Goal: Book appointment/travel/reservation

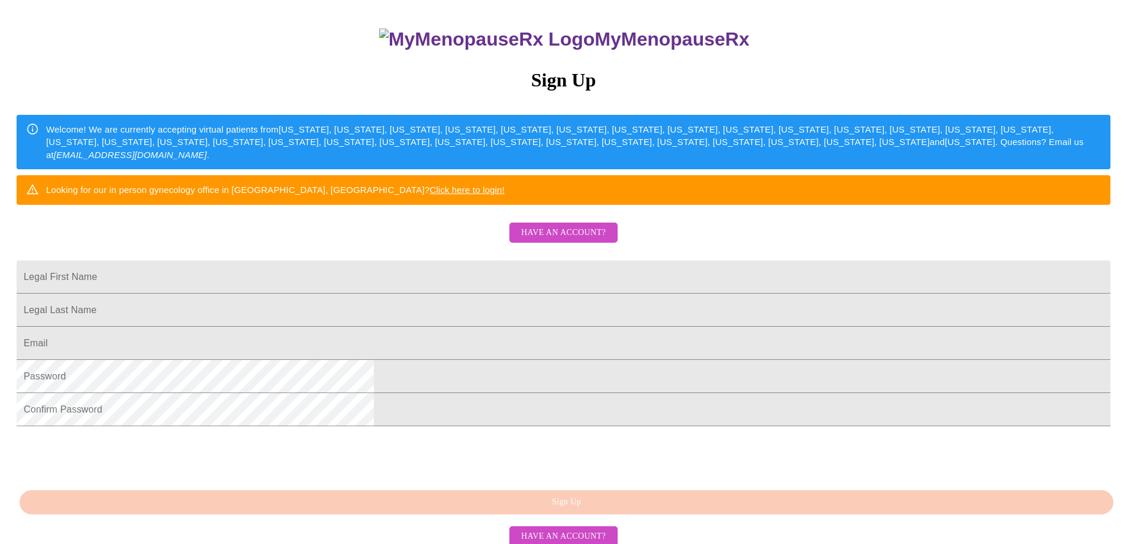
scroll to position [204, 0]
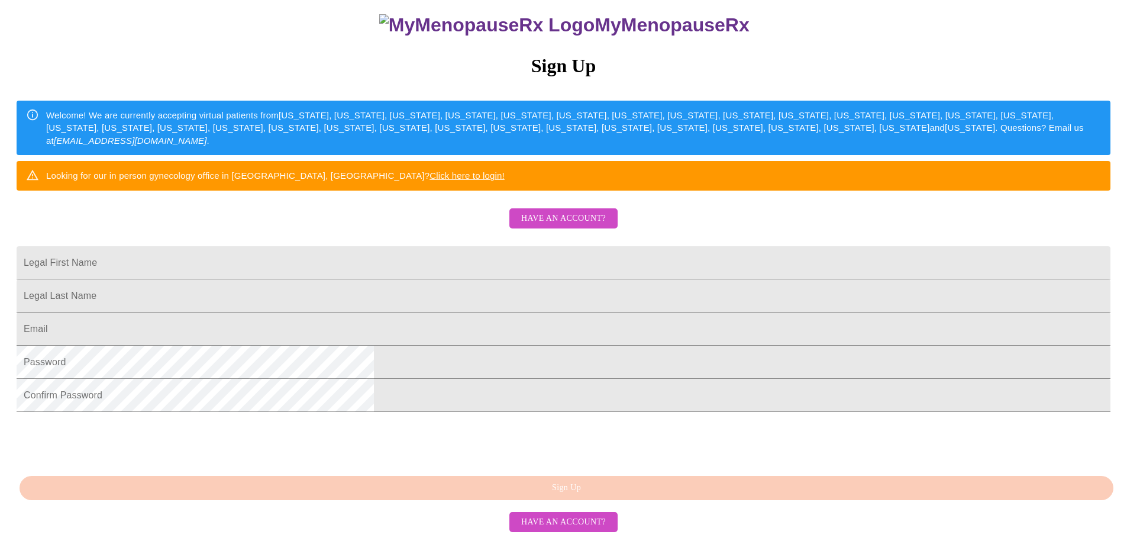
click at [547, 530] on span "Have an account?" at bounding box center [563, 522] width 85 height 15
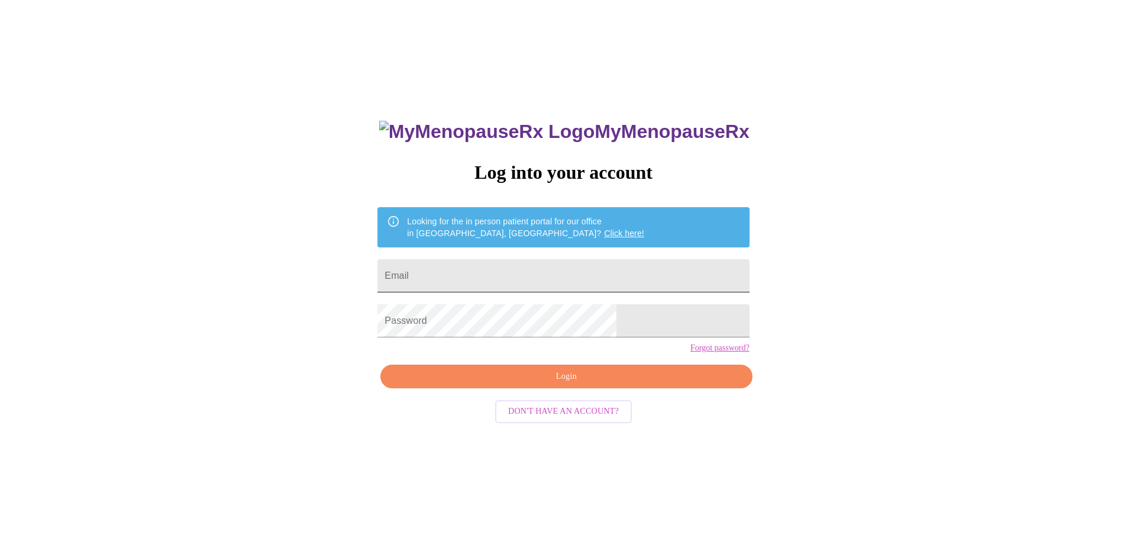
click at [544, 264] on input "Email" at bounding box center [564, 275] width 372 height 33
type input "[EMAIL_ADDRESS][DOMAIN_NAME]"
click at [568, 384] on span "Login" at bounding box center [566, 376] width 344 height 15
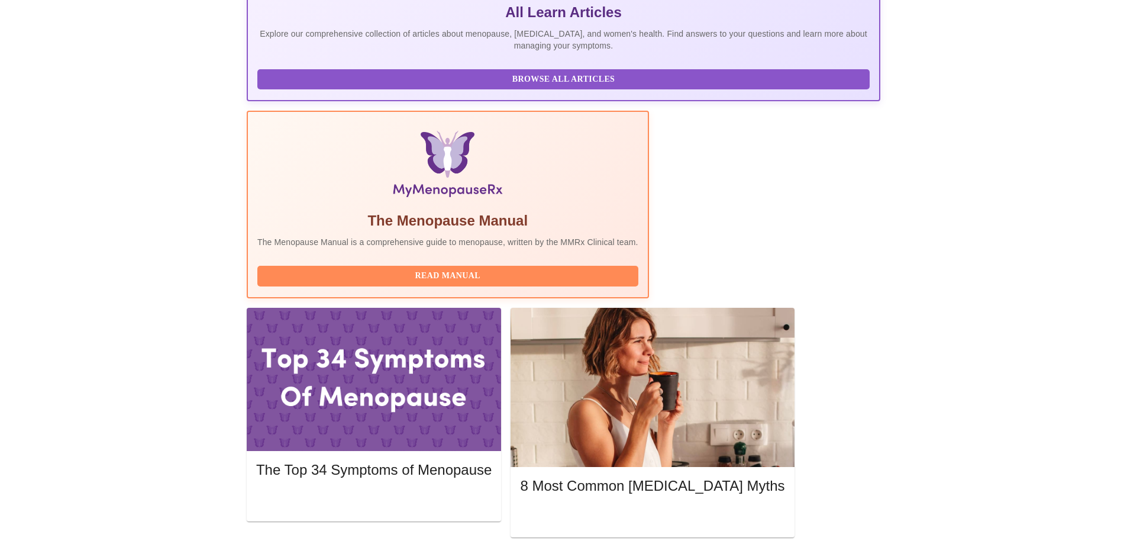
scroll to position [296, 0]
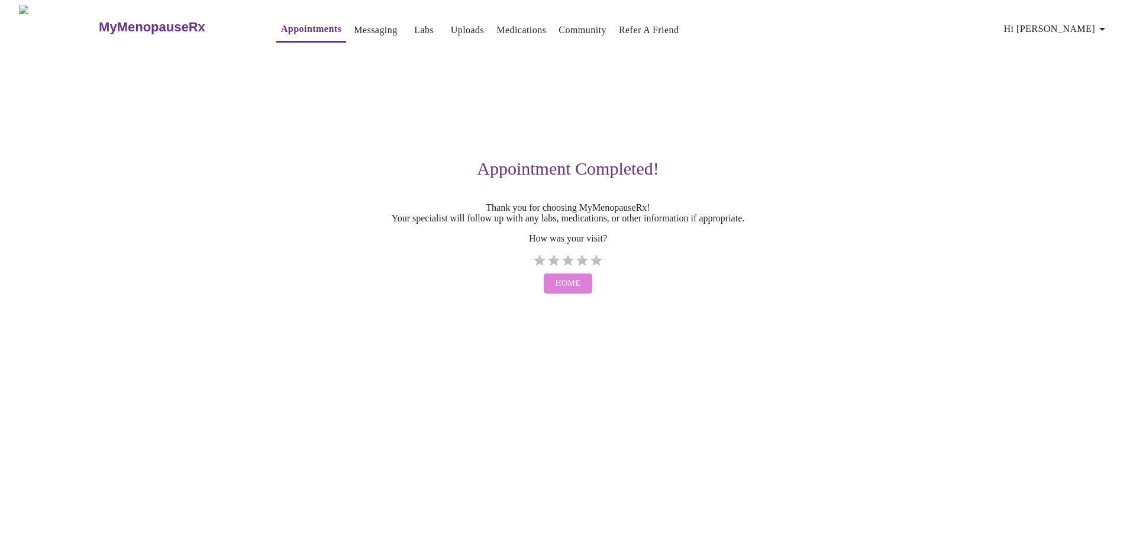
click at [570, 291] on span "Home" at bounding box center [568, 283] width 25 height 15
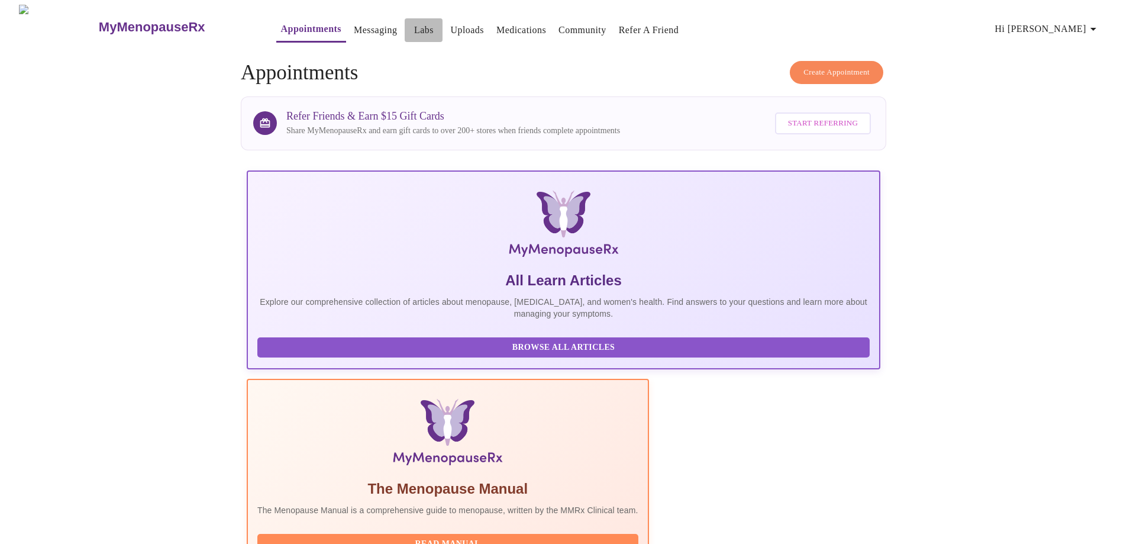
click at [414, 31] on link "Labs" at bounding box center [424, 30] width 20 height 17
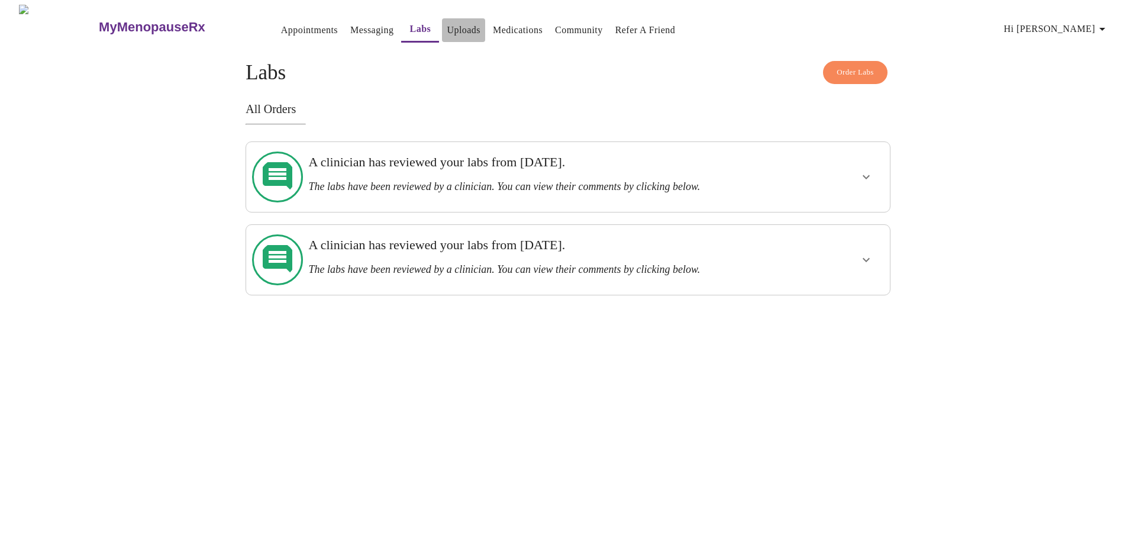
click at [447, 33] on link "Uploads" at bounding box center [464, 30] width 34 height 17
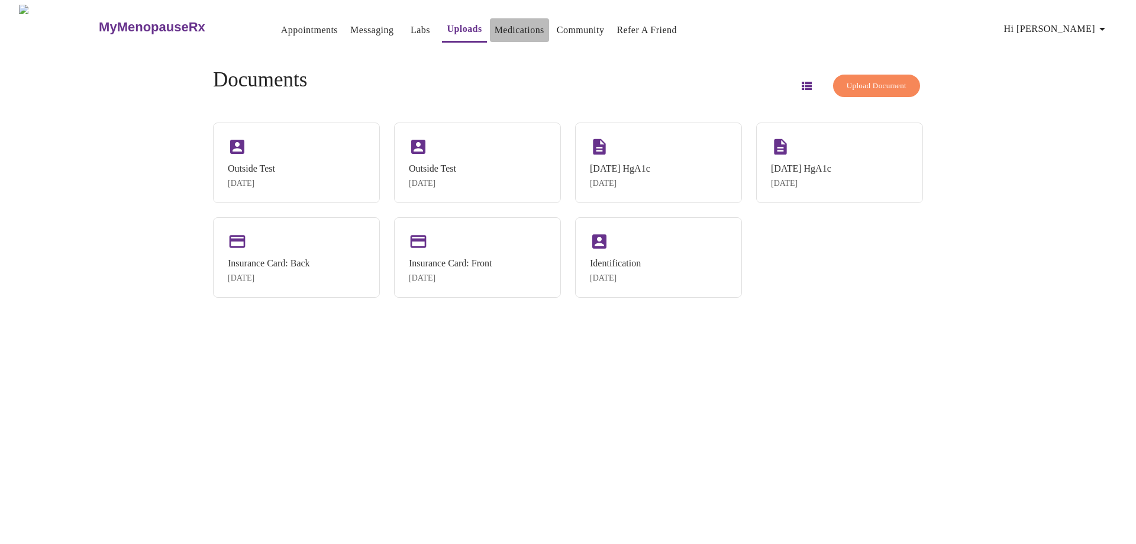
click at [498, 22] on link "Medications" at bounding box center [520, 30] width 50 height 17
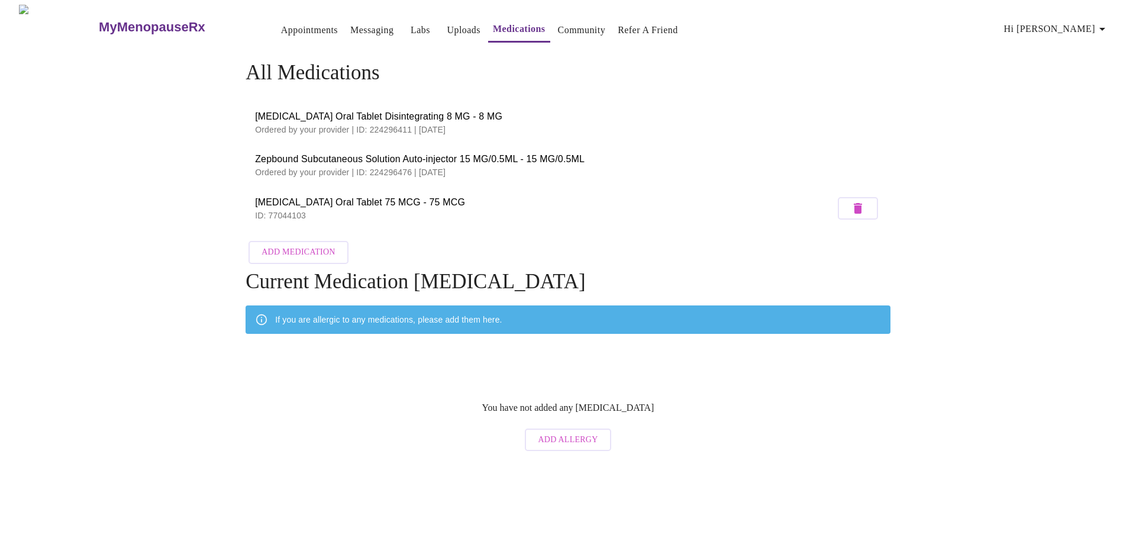
click at [281, 22] on link "Appointments" at bounding box center [309, 30] width 57 height 17
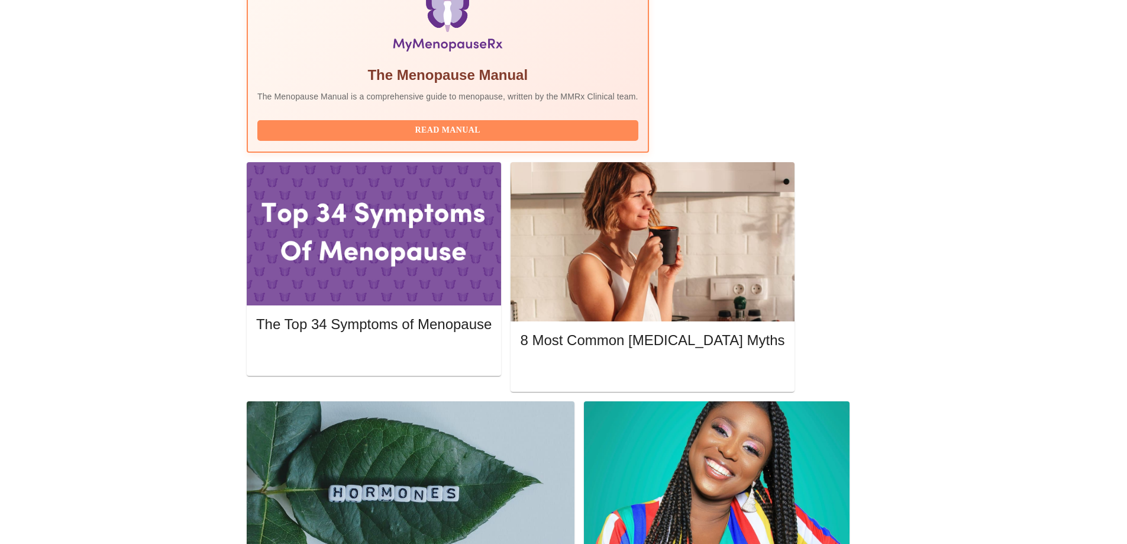
scroll to position [414, 0]
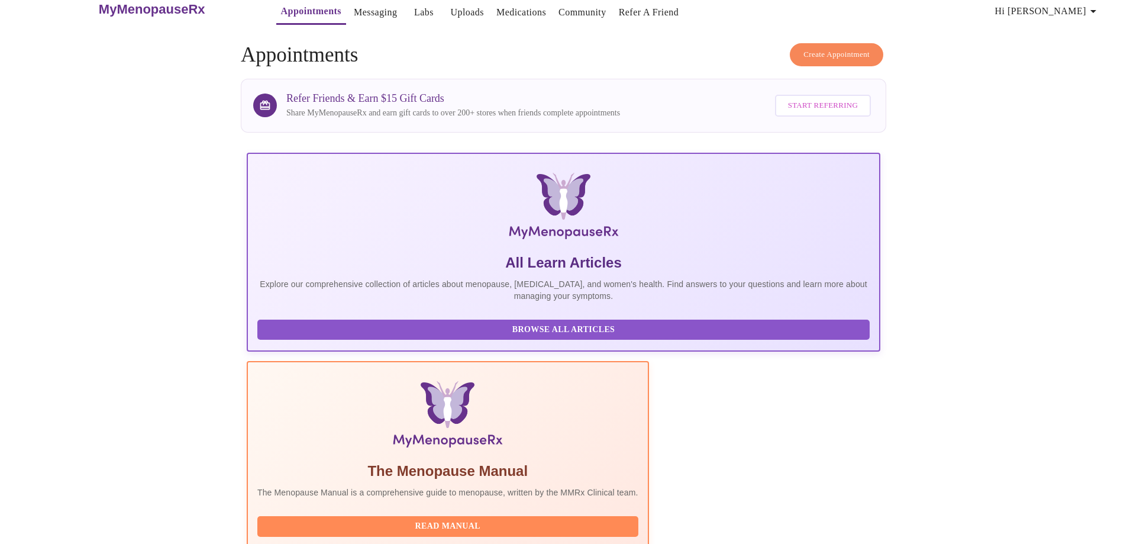
scroll to position [0, 0]
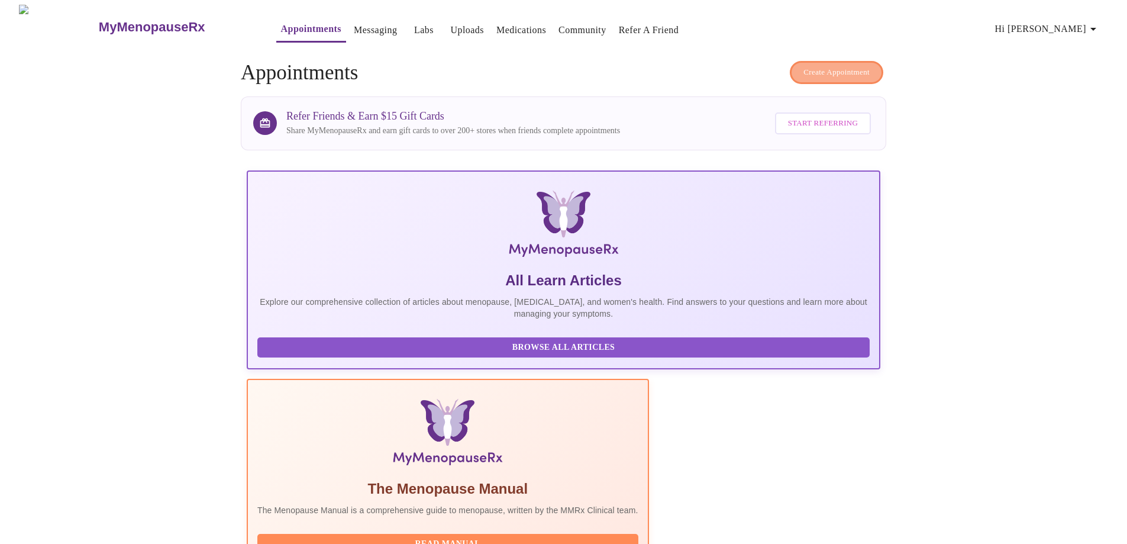
click at [838, 75] on button "Create Appointment" at bounding box center [836, 72] width 93 height 23
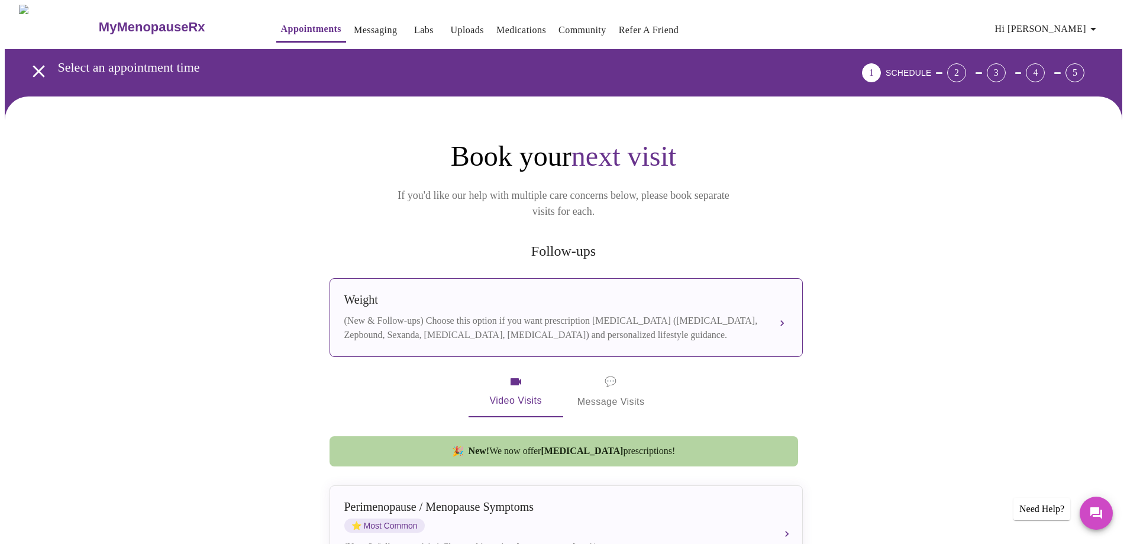
click at [634, 293] on div "Weight" at bounding box center [554, 300] width 420 height 14
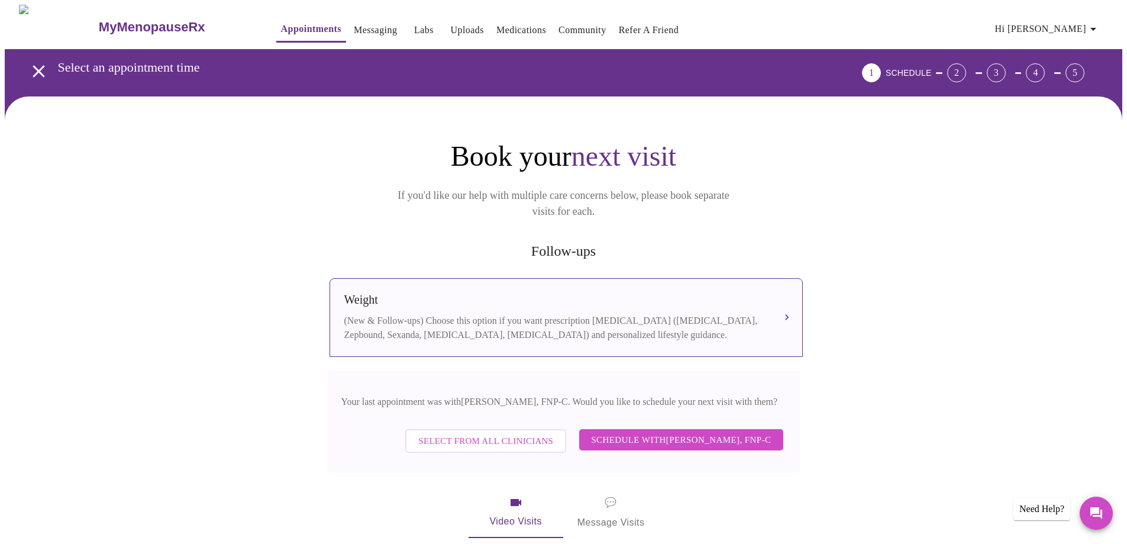
click at [518, 433] on span "Select from All Clinicians" at bounding box center [485, 440] width 135 height 15
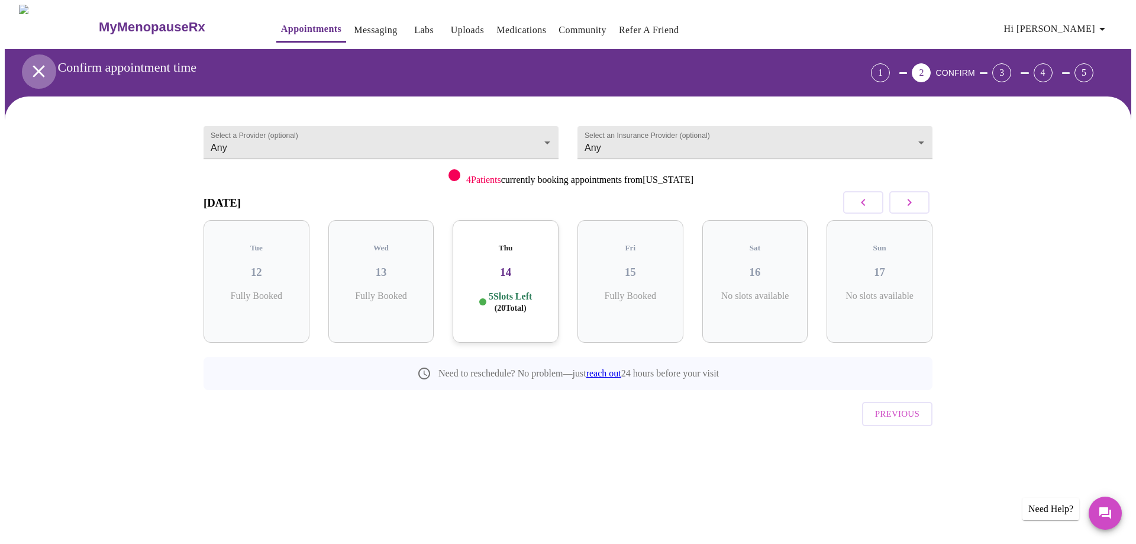
click at [37, 67] on icon "open drawer" at bounding box center [38, 71] width 21 height 21
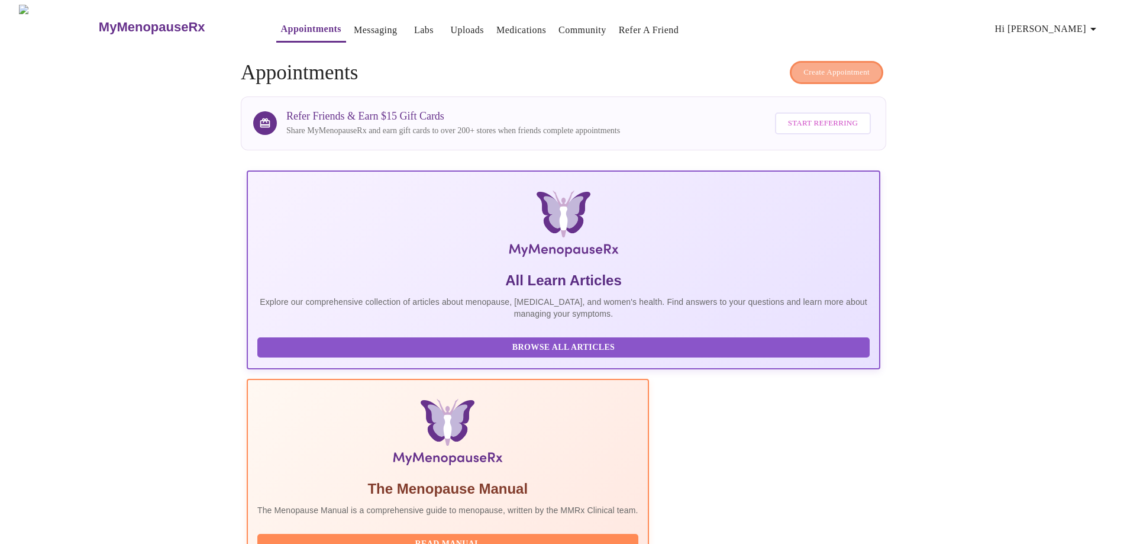
click at [840, 66] on span "Create Appointment" at bounding box center [837, 73] width 66 height 14
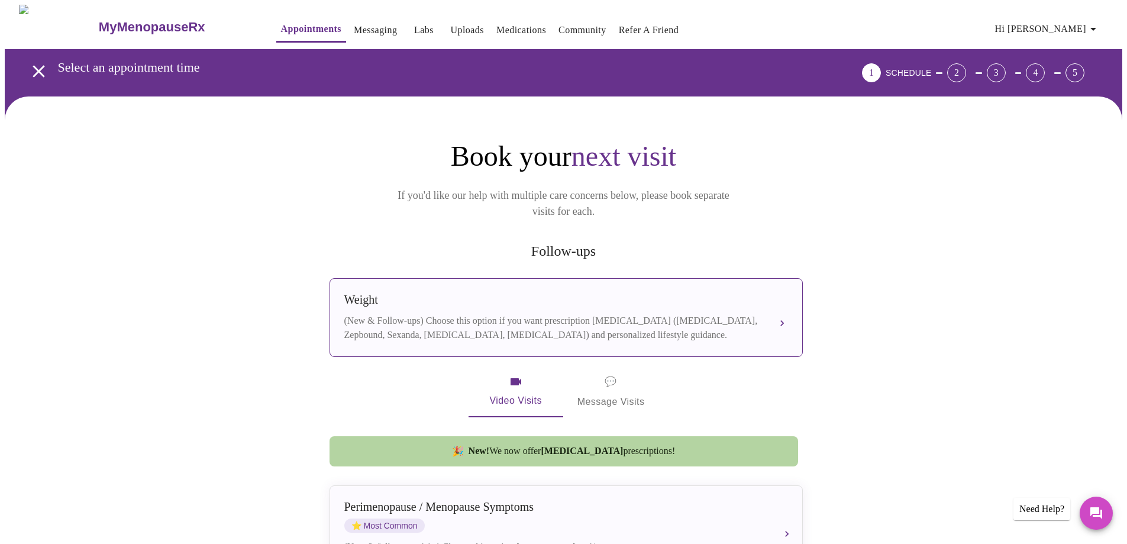
click at [779, 305] on button "Weight (New & Follow-ups) Choose this option if you want prescription [MEDICAL_…" at bounding box center [566, 317] width 473 height 79
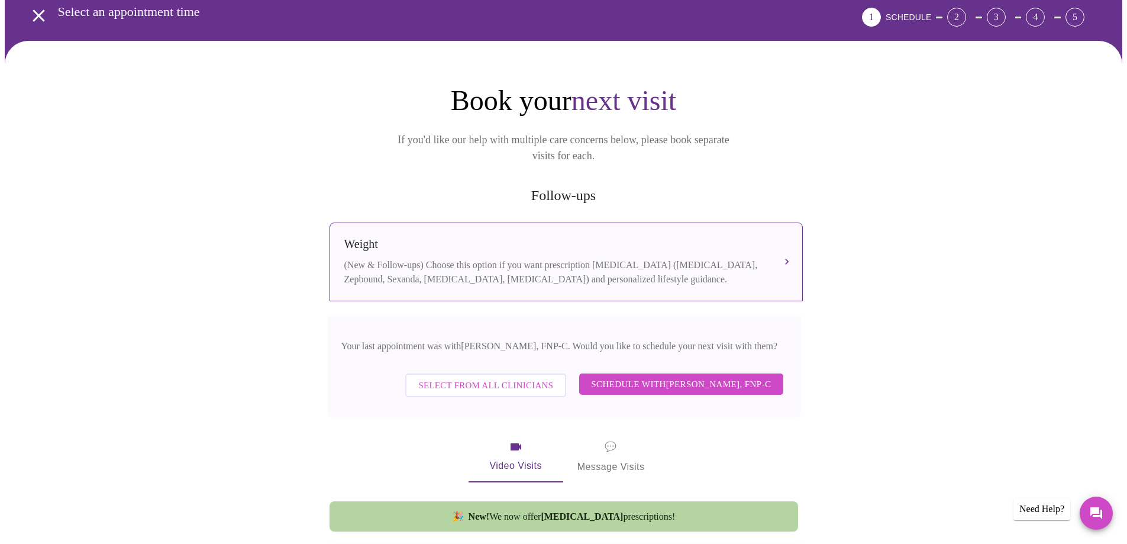
scroll to position [118, 0]
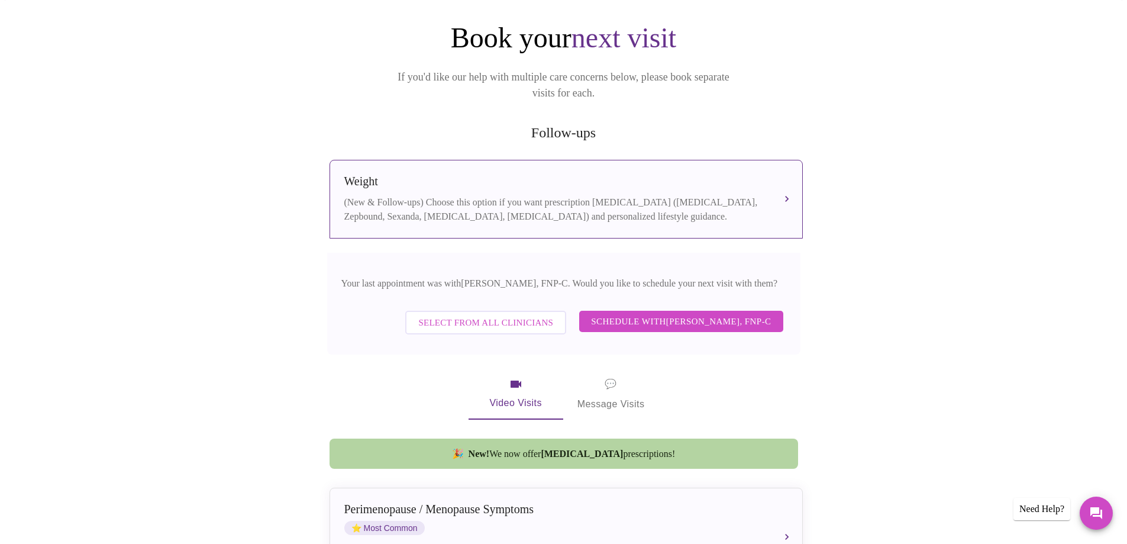
click at [750, 314] on span "Schedule with [PERSON_NAME], FNP-C" at bounding box center [681, 321] width 180 height 15
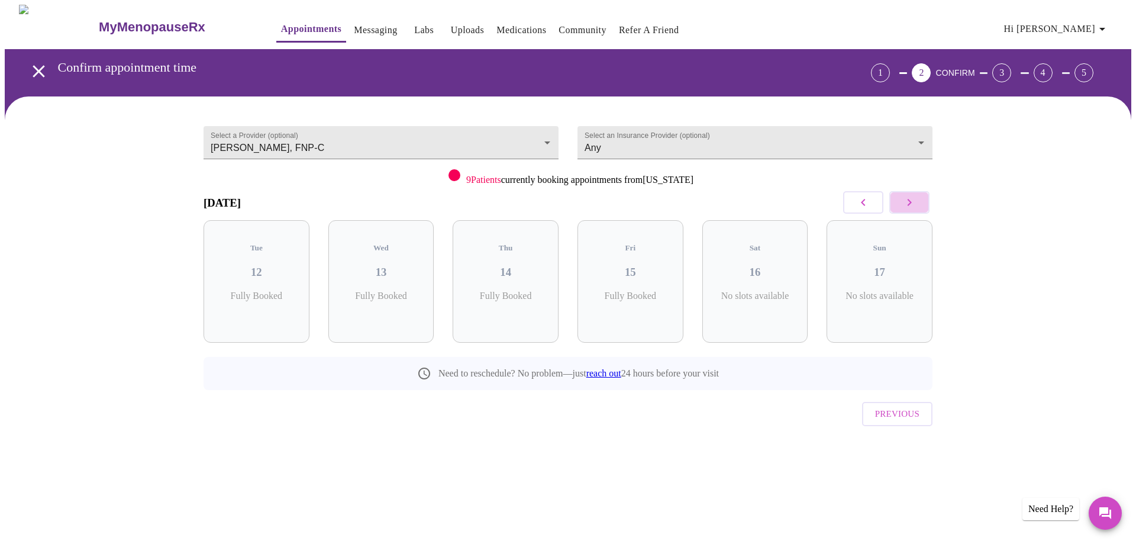
click at [919, 206] on button "button" at bounding box center [909, 202] width 40 height 22
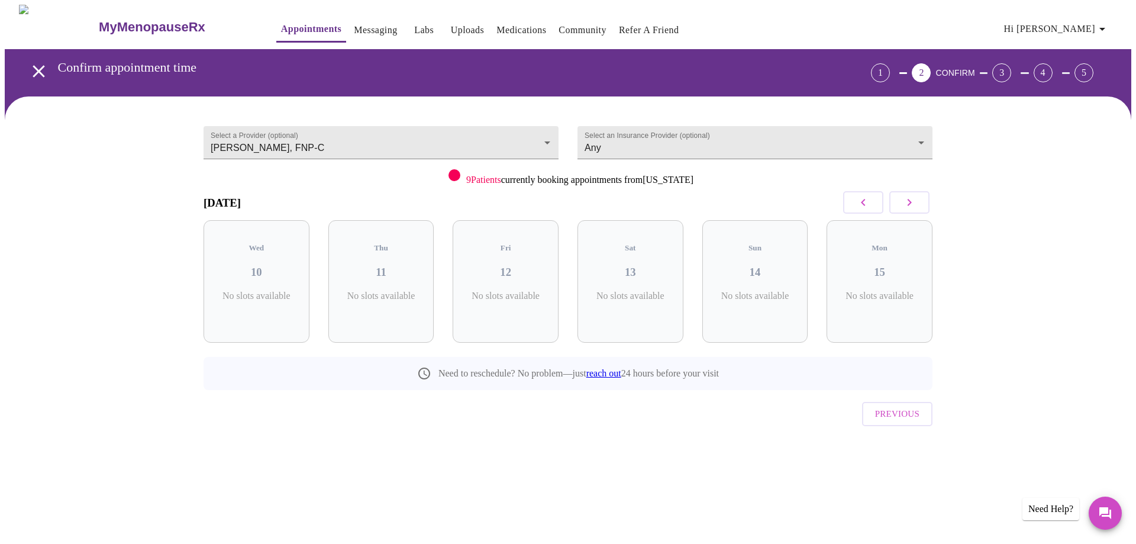
click at [919, 206] on button "button" at bounding box center [909, 202] width 40 height 22
click at [499, 291] on p "4 Slots Left ( 11 Total)" at bounding box center [510, 302] width 43 height 23
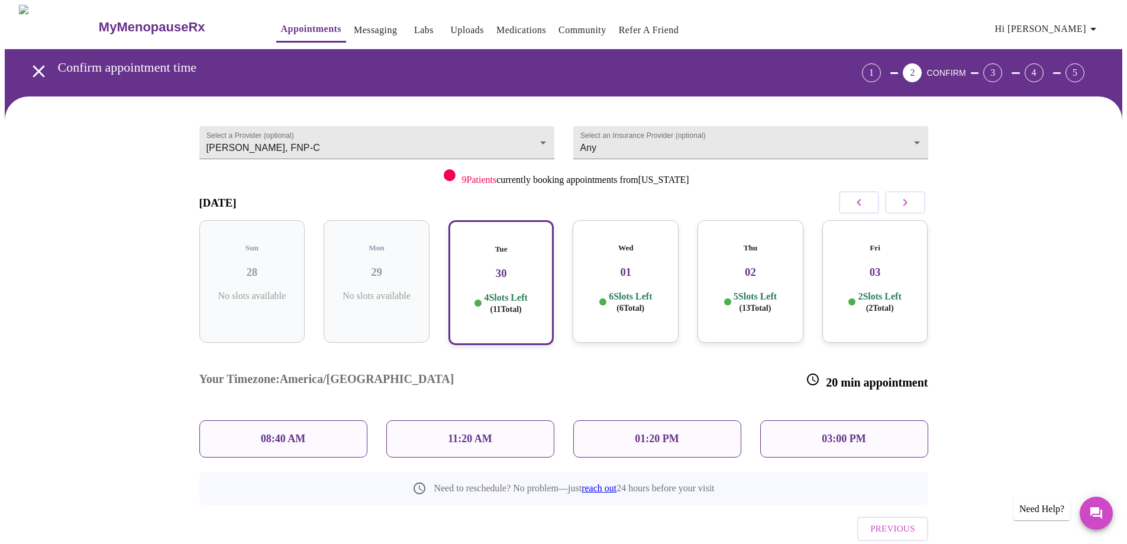
click at [659, 433] on p "01:20 PM" at bounding box center [657, 439] width 44 height 12
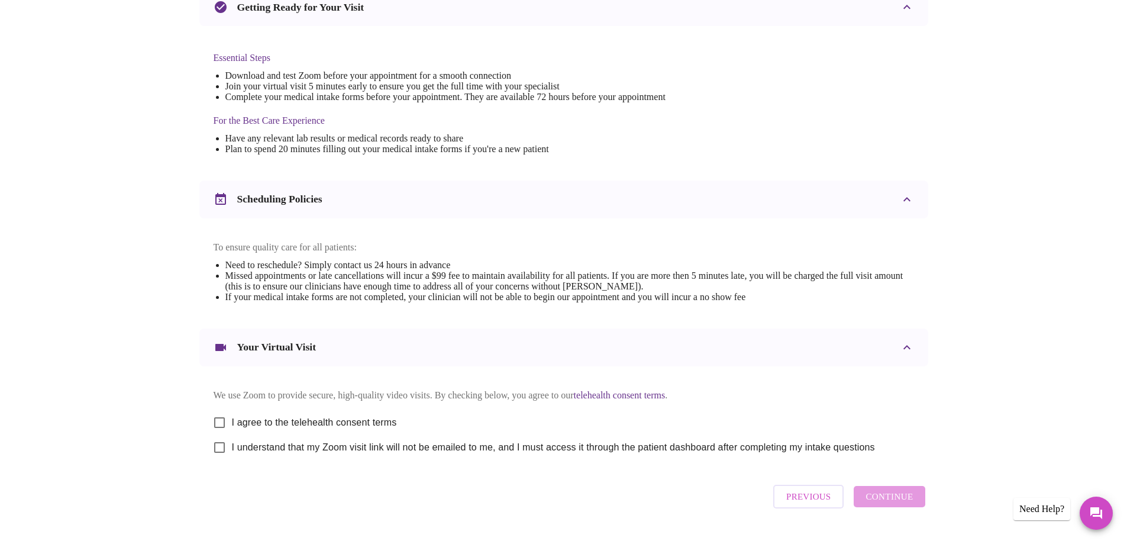
scroll to position [314, 0]
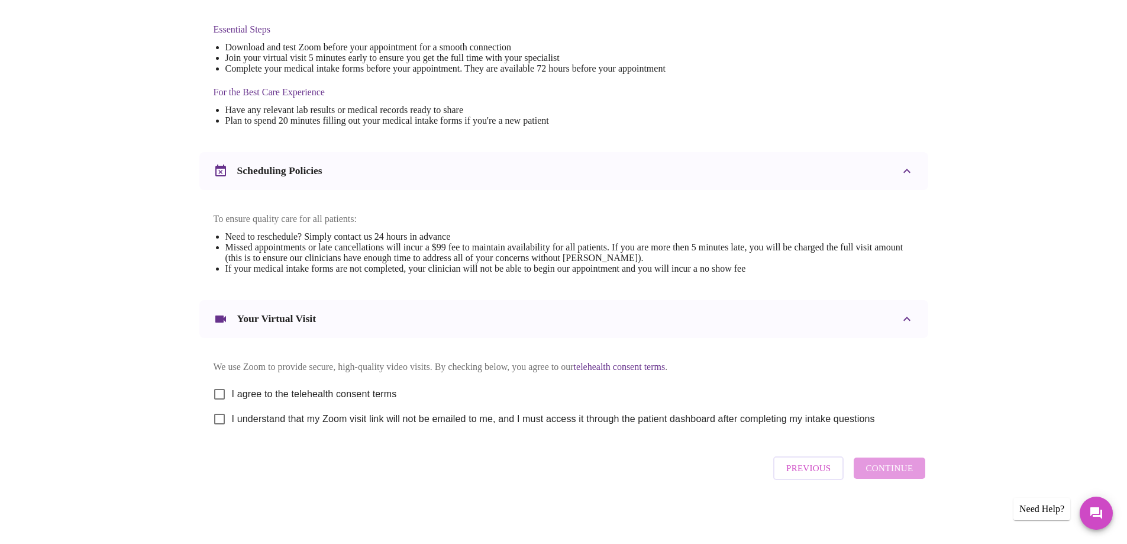
click at [228, 391] on input "I agree to the telehealth consent terms" at bounding box center [219, 394] width 25 height 25
checkbox input "true"
click at [222, 413] on input "I understand that my Zoom visit link will not be emailed to me, and I must acce…" at bounding box center [219, 419] width 25 height 25
checkbox input "true"
click at [889, 470] on span "Continue" at bounding box center [889, 467] width 47 height 15
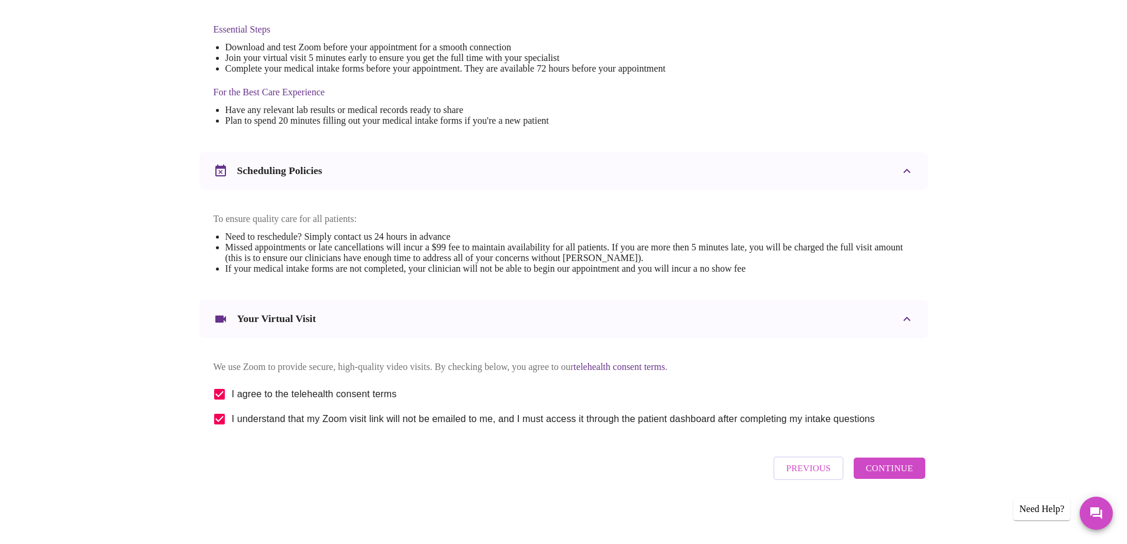
scroll to position [0, 0]
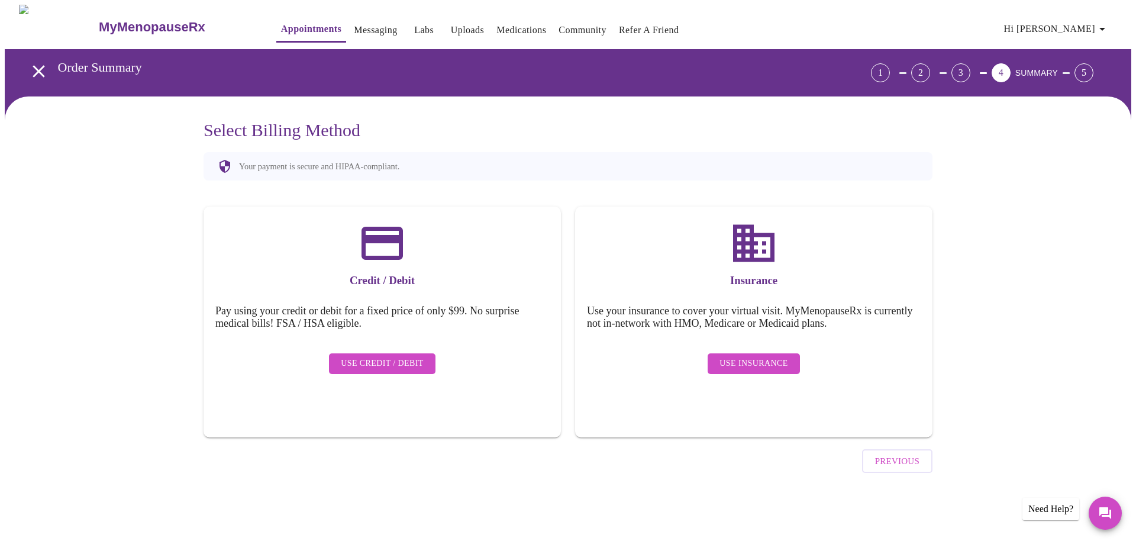
click at [770, 358] on span "Use Insurance" at bounding box center [754, 363] width 68 height 15
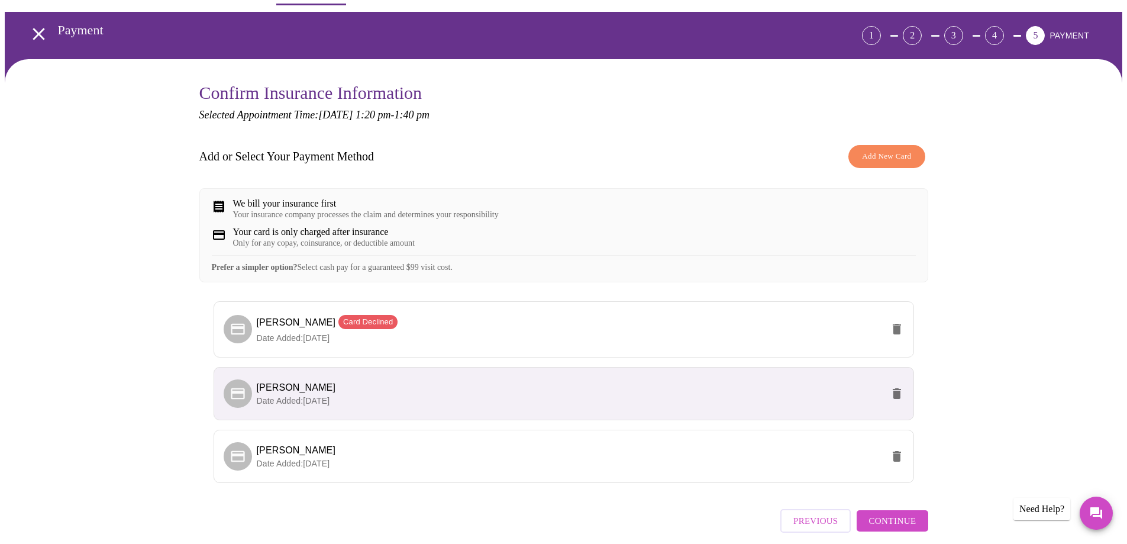
scroll to position [100, 0]
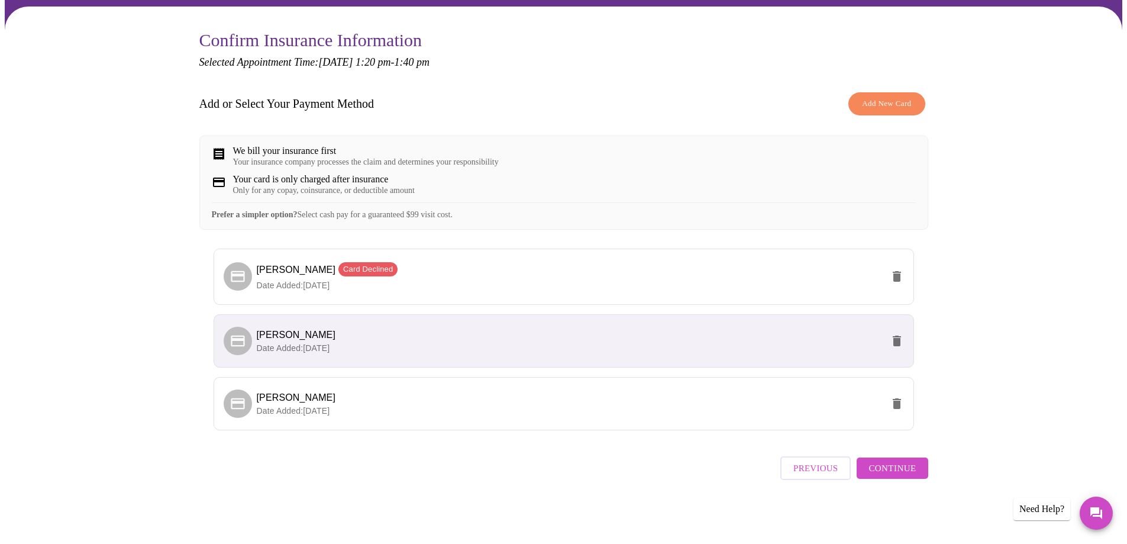
click at [902, 473] on span "Continue" at bounding box center [892, 467] width 47 height 15
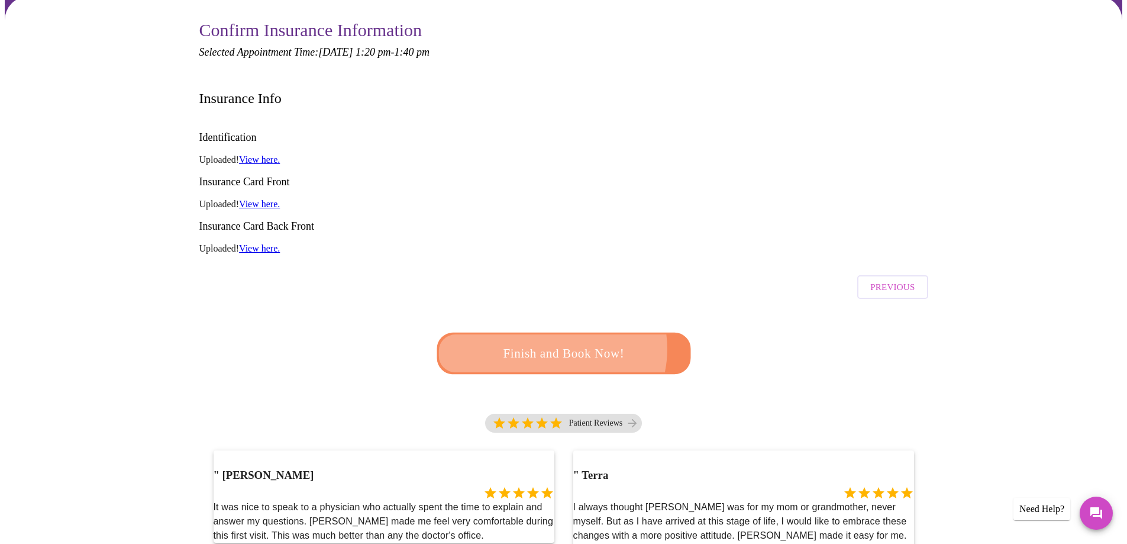
click at [554, 342] on span "Finish and Book Now!" at bounding box center [564, 353] width 224 height 22
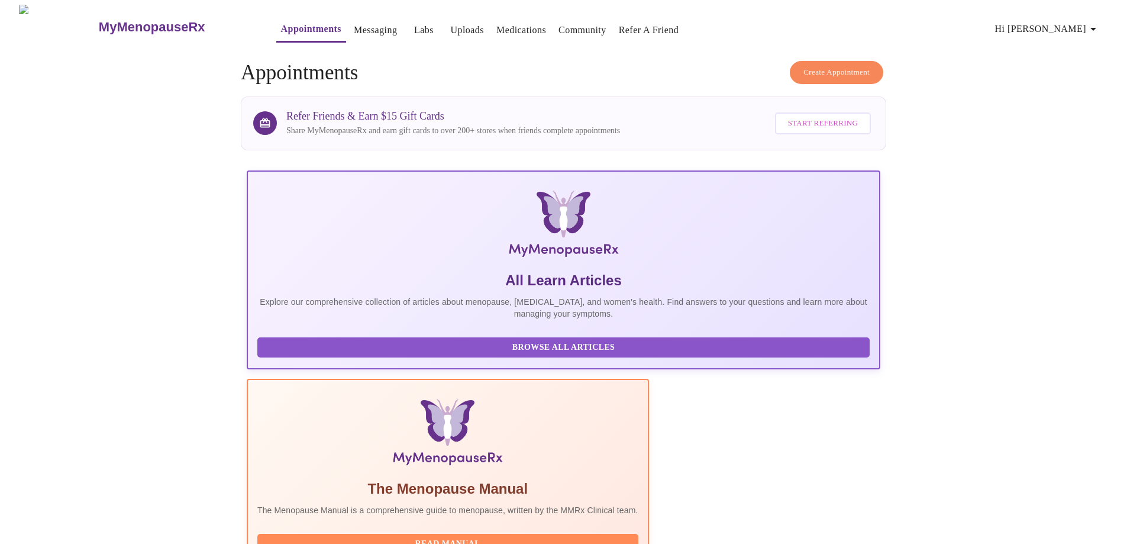
click at [450, 22] on link "Uploads" at bounding box center [467, 30] width 34 height 17
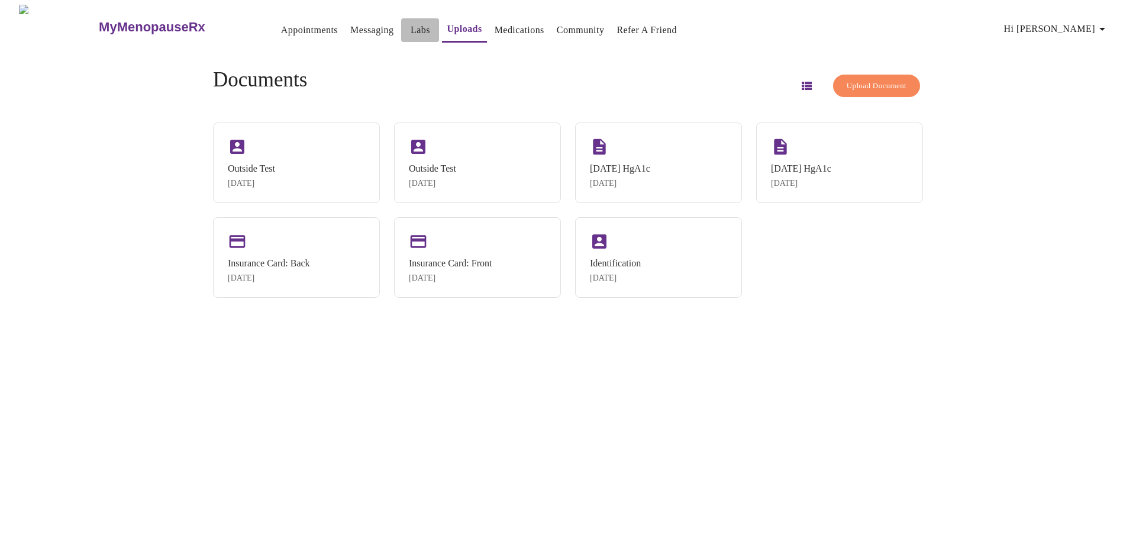
click at [411, 25] on link "Labs" at bounding box center [421, 30] width 20 height 17
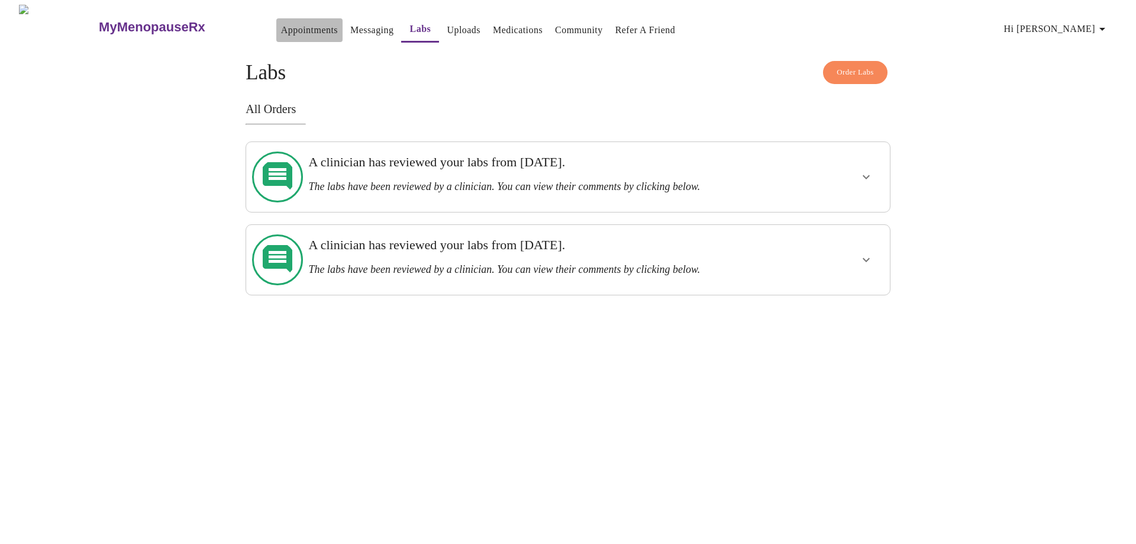
click at [286, 27] on link "Appointments" at bounding box center [309, 30] width 57 height 17
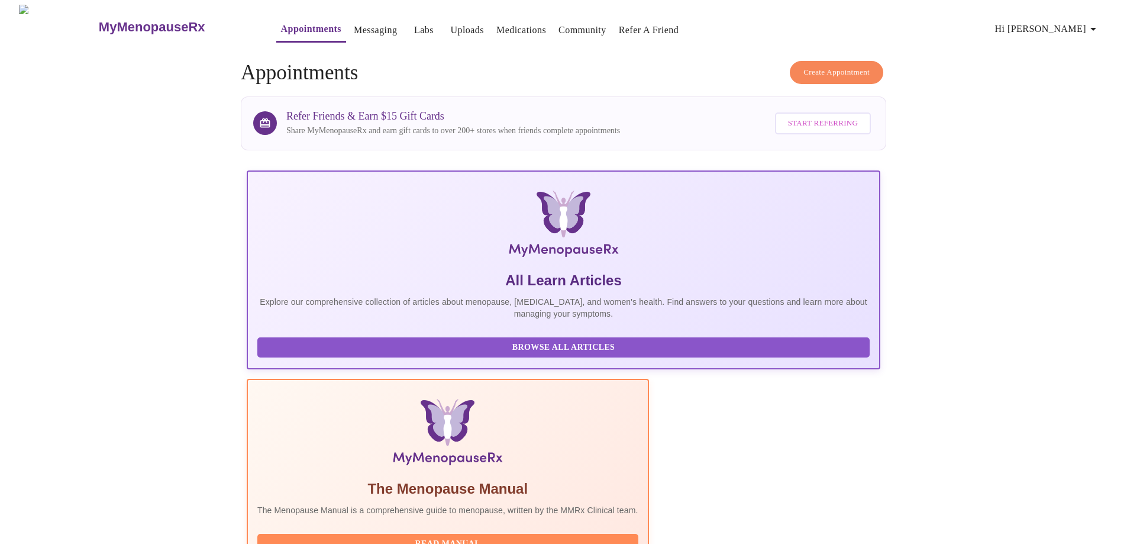
click at [1053, 21] on span "Hi [PERSON_NAME]" at bounding box center [1047, 29] width 105 height 17
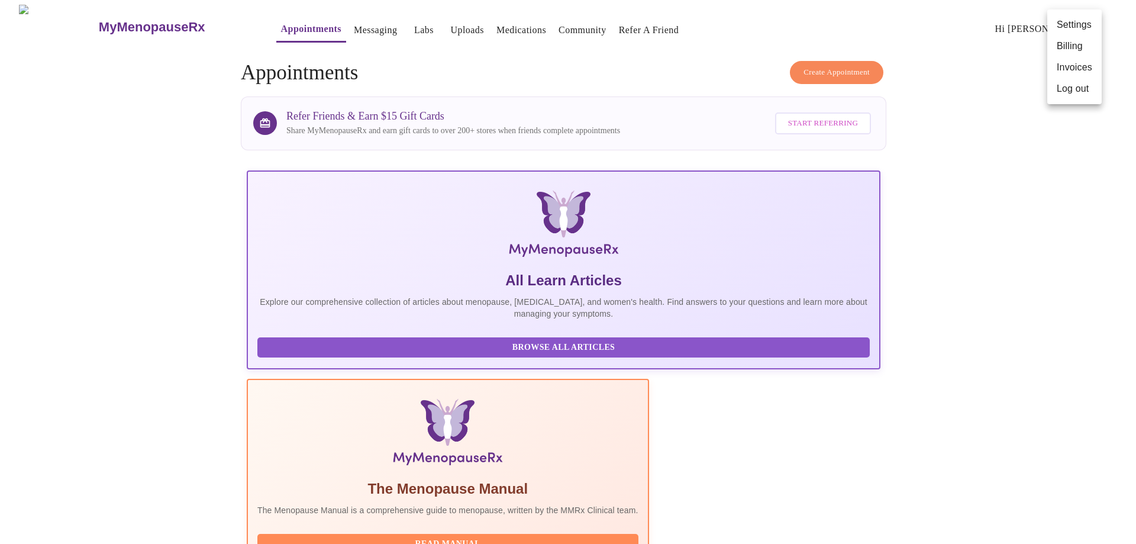
click at [443, 28] on div at bounding box center [568, 272] width 1136 height 544
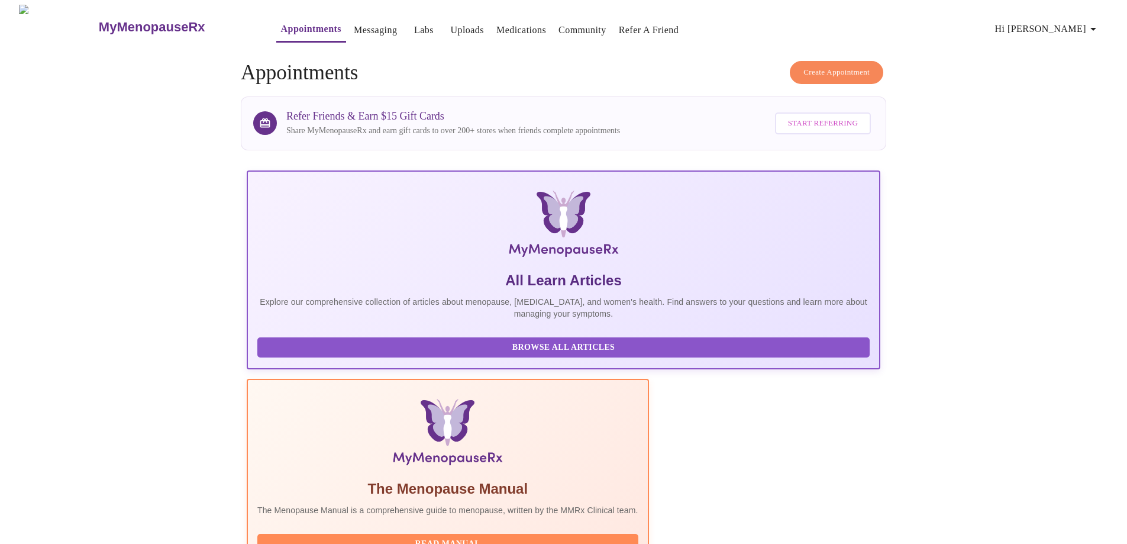
click at [560, 43] on div "MyMenopauseRx Appointments Messaging Labs Uploads Medications Community Refer a…" at bounding box center [564, 27] width 1118 height 44
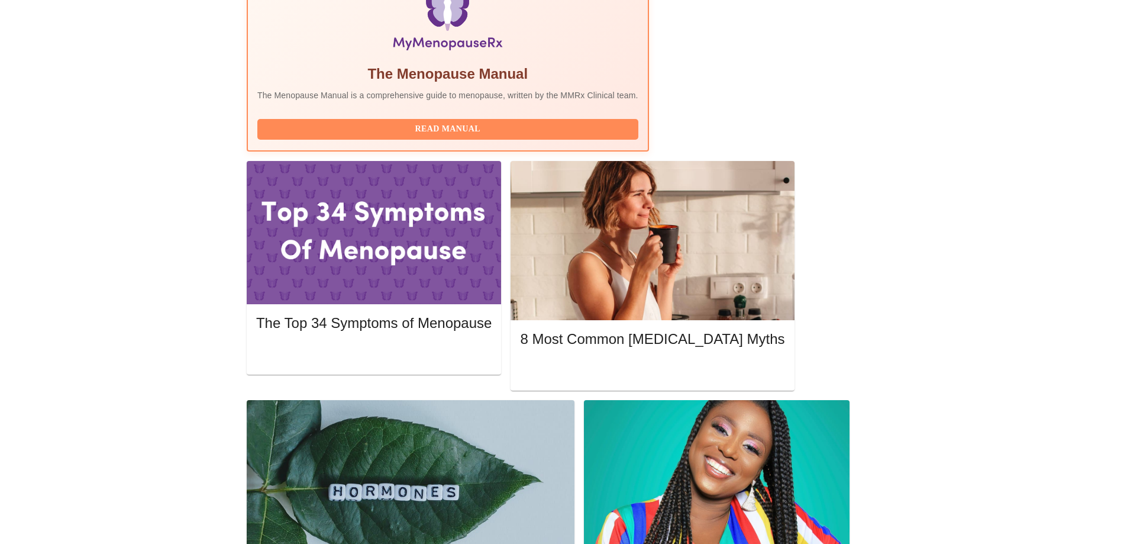
scroll to position [414, 0]
